Goal: Information Seeking & Learning: Learn about a topic

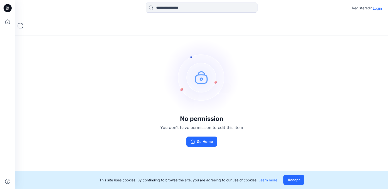
click at [379, 6] on p "Login" at bounding box center [377, 8] width 9 height 5
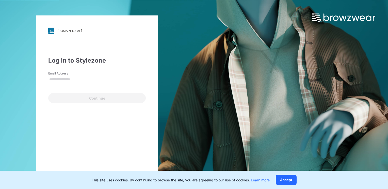
click at [65, 81] on input "Email Address" at bounding box center [97, 80] width 98 height 8
type input "**********"
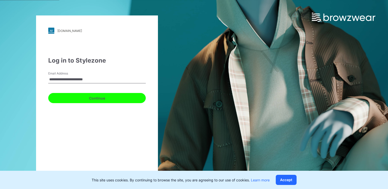
click at [71, 98] on button "Continue" at bounding box center [97, 98] width 98 height 10
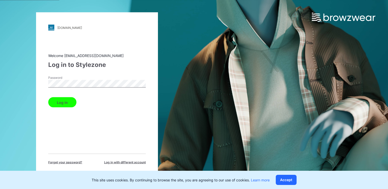
click at [64, 98] on button "Log in" at bounding box center [62, 103] width 28 height 10
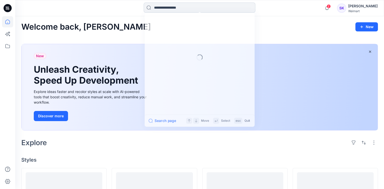
click at [204, 4] on input at bounding box center [200, 8] width 112 height 10
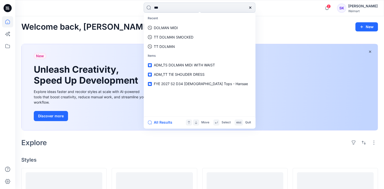
type input "****"
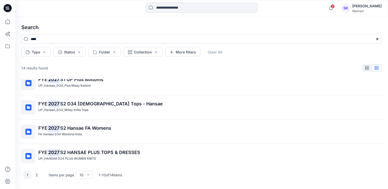
scroll to position [157, 0]
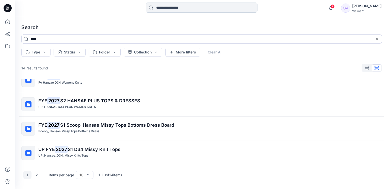
click at [176, 7] on input at bounding box center [202, 8] width 112 height 10
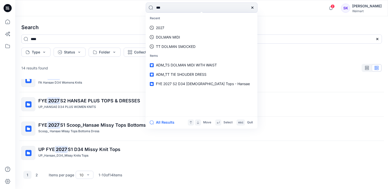
type input "****"
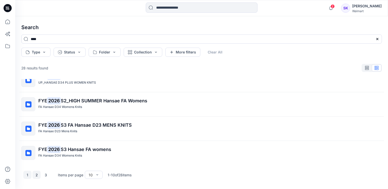
click at [38, 176] on button "2" at bounding box center [37, 175] width 8 height 8
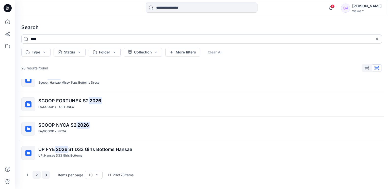
click at [46, 175] on button "3" at bounding box center [46, 175] width 8 height 8
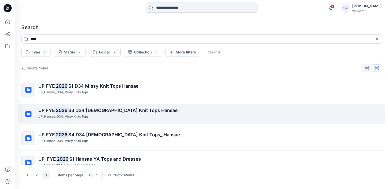
scroll to position [0, 0]
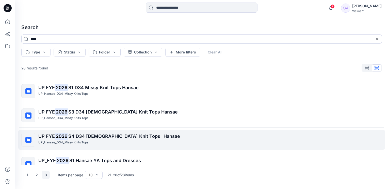
click at [87, 136] on span "S4 D34 [DEMOGRAPHIC_DATA] Knit Tops_ Hansae" at bounding box center [124, 136] width 112 height 5
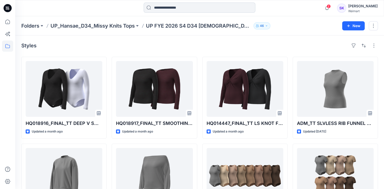
click at [252, 12] on input at bounding box center [200, 8] width 112 height 10
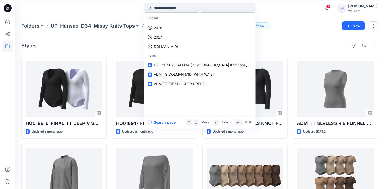
click at [145, 33] on link "2027" at bounding box center [200, 37] width 110 height 9
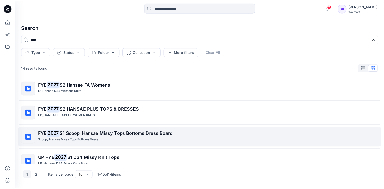
scroll to position [157, 0]
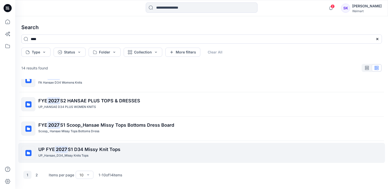
click at [76, 149] on span "S1 D34 Missy Knit Tops" at bounding box center [94, 149] width 53 height 5
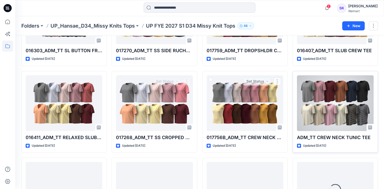
scroll to position [427, 0]
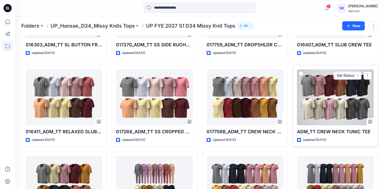
click at [315, 121] on div at bounding box center [335, 98] width 77 height 56
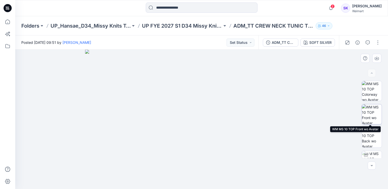
click at [365, 116] on img at bounding box center [372, 115] width 20 height 20
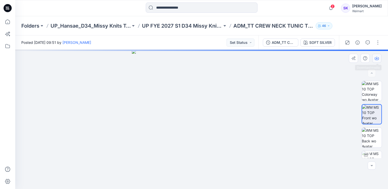
click at [379, 58] on icon "button" at bounding box center [377, 58] width 4 height 3
click at [368, 139] on img at bounding box center [372, 138] width 20 height 20
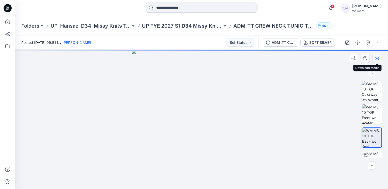
click at [379, 56] on button "button" at bounding box center [376, 58] width 9 height 9
